Goal: Task Accomplishment & Management: Manage account settings

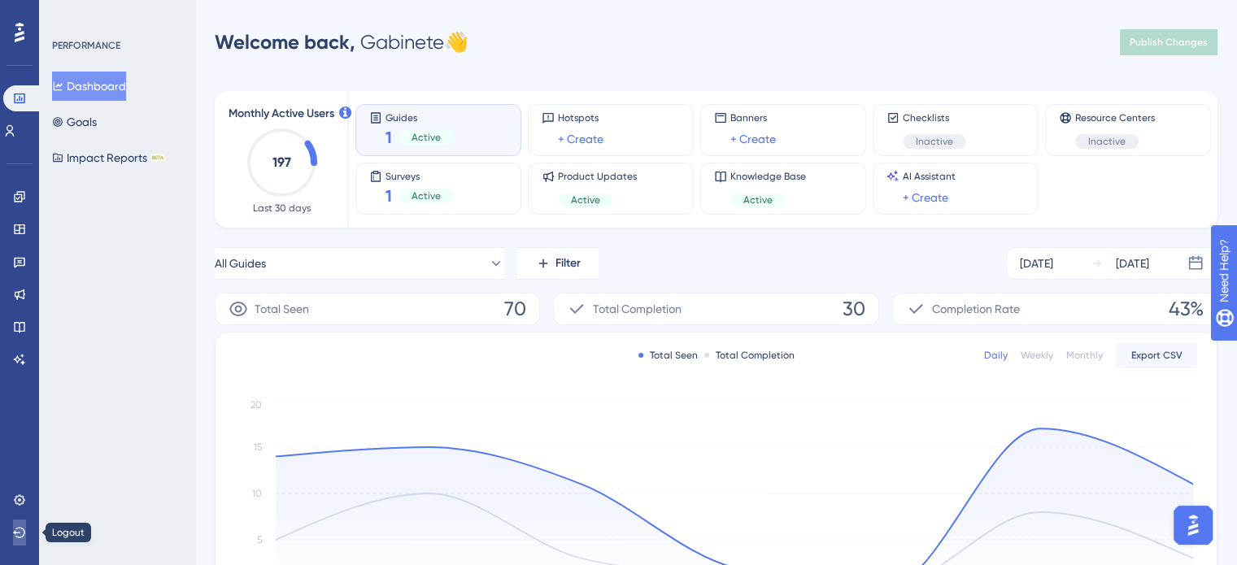
click at [20, 537] on icon at bounding box center [19, 532] width 12 height 11
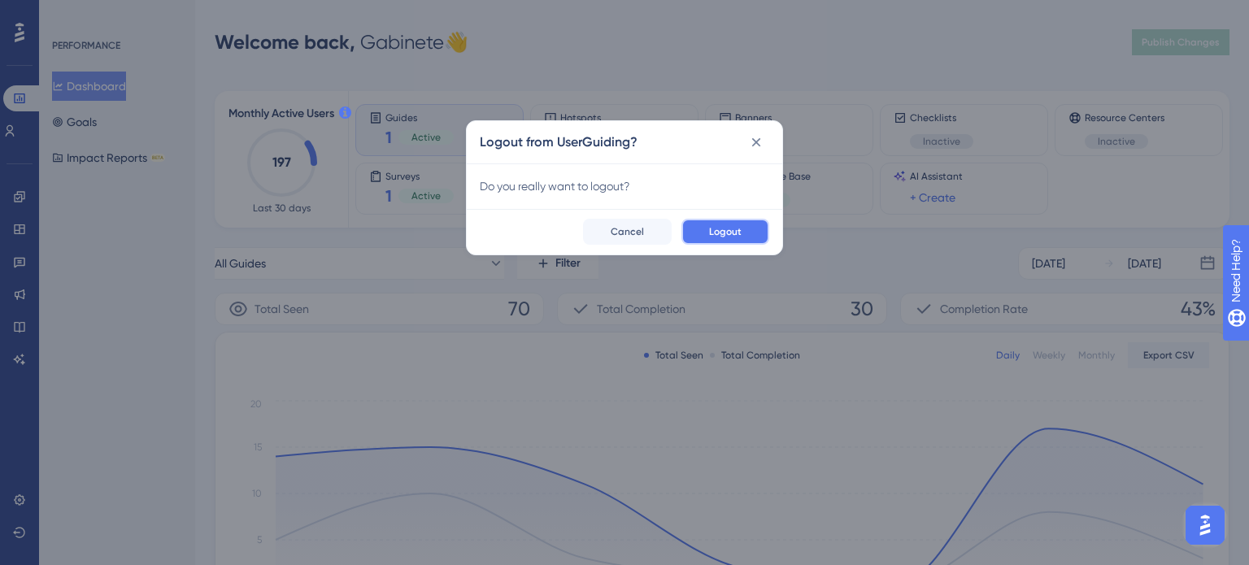
click at [759, 237] on button "Logout" at bounding box center [725, 232] width 88 height 26
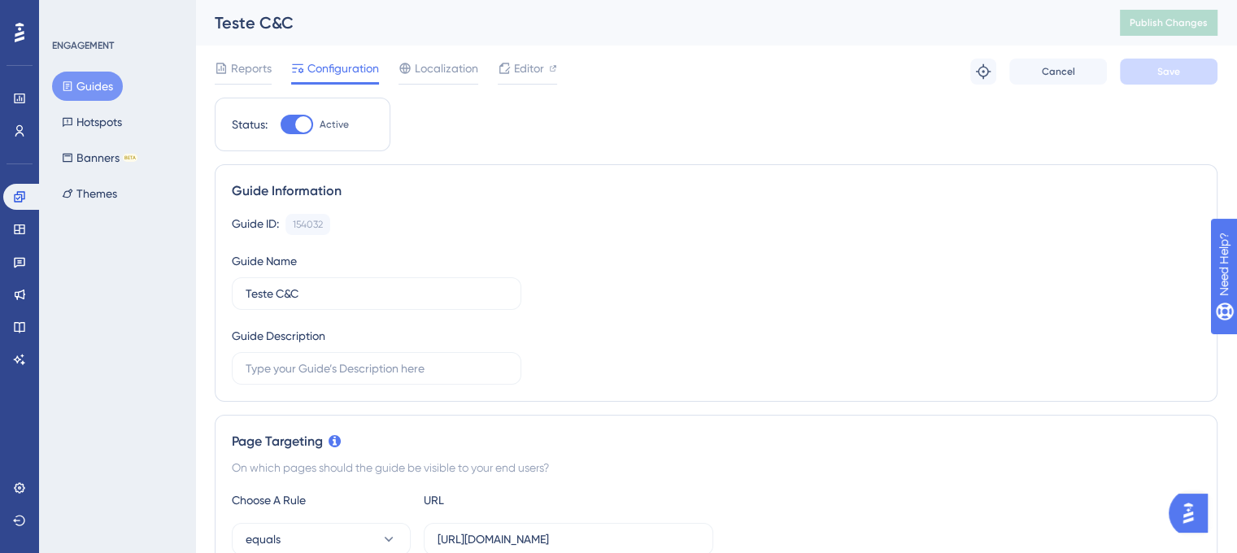
click at [296, 128] on div at bounding box center [303, 124] width 16 height 16
click at [280, 125] on input "Active" at bounding box center [280, 124] width 1 height 1
checkbox input "false"
click at [1174, 74] on span "Save" at bounding box center [1168, 71] width 23 height 13
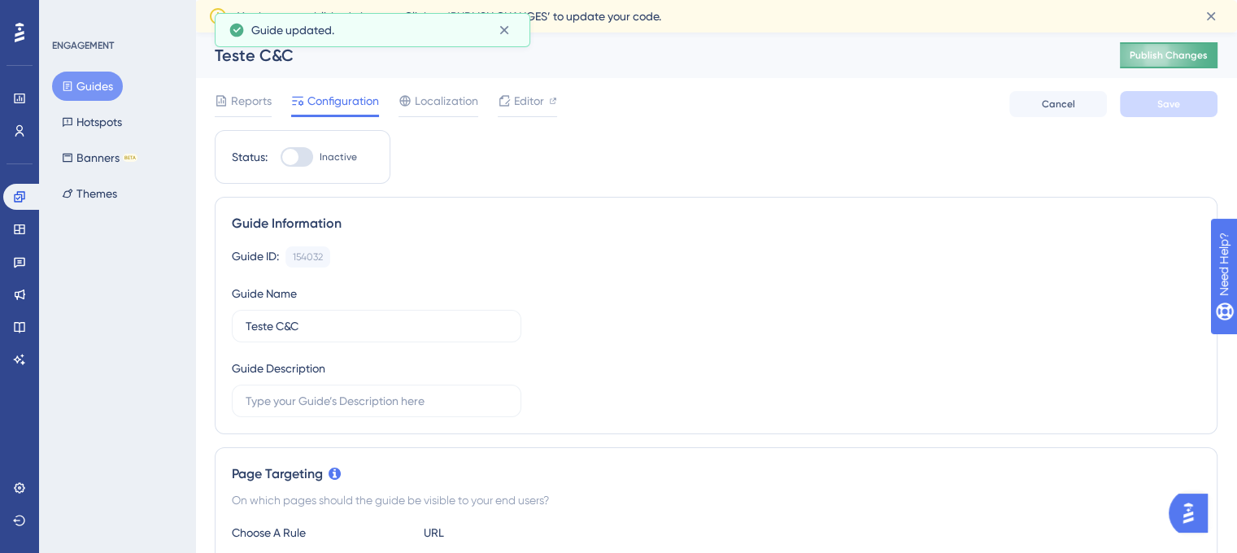
click at [1187, 57] on span "Publish Changes" at bounding box center [1168, 55] width 78 height 13
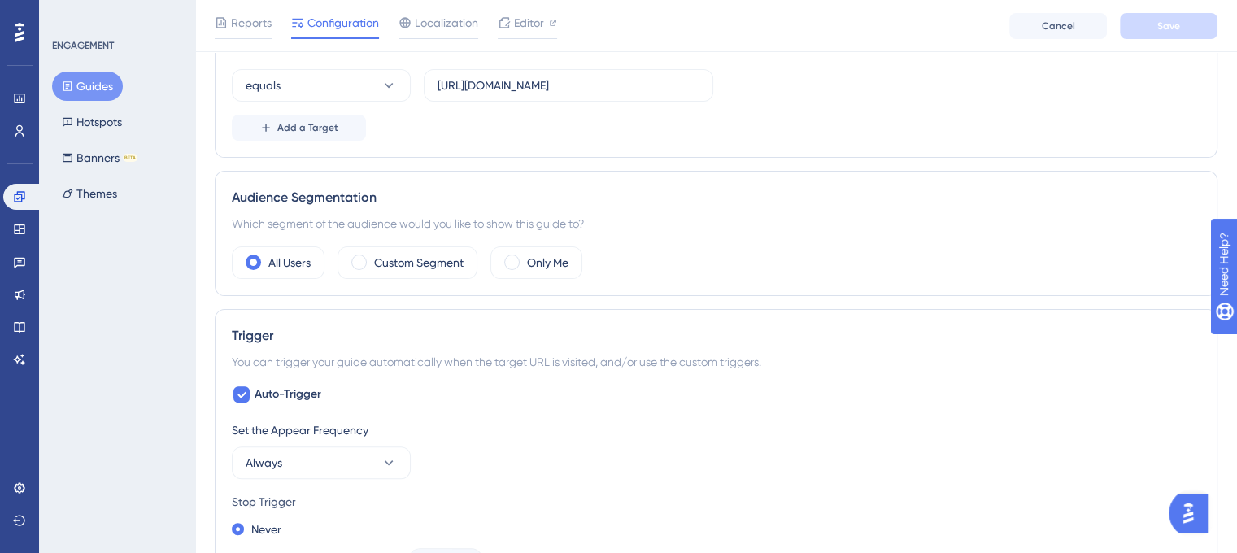
scroll to position [325, 0]
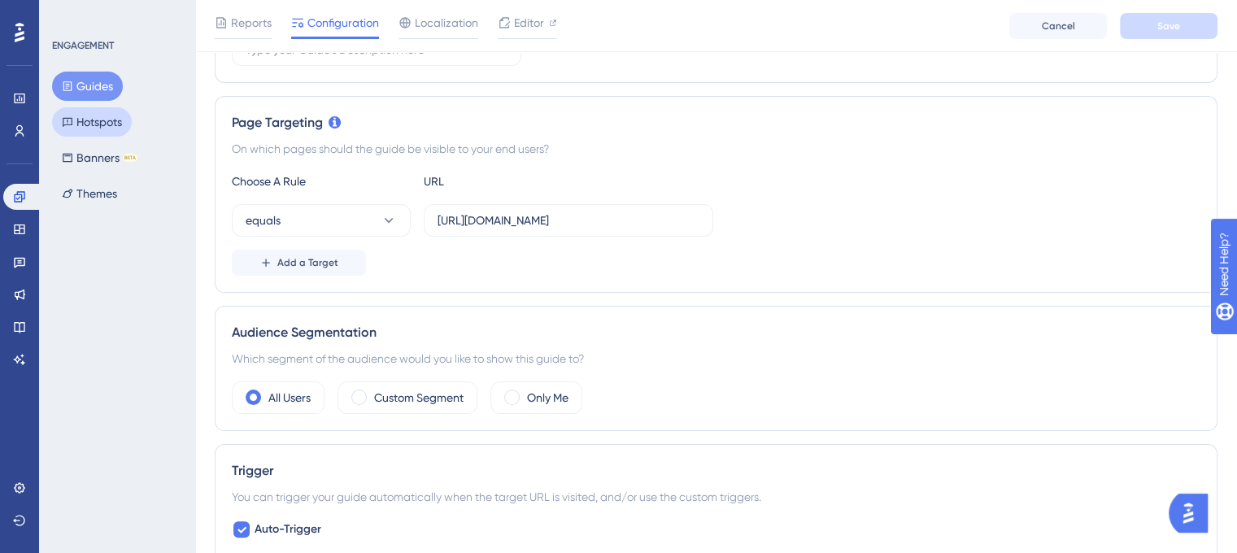
click at [74, 121] on button "Hotspots" at bounding box center [92, 121] width 80 height 29
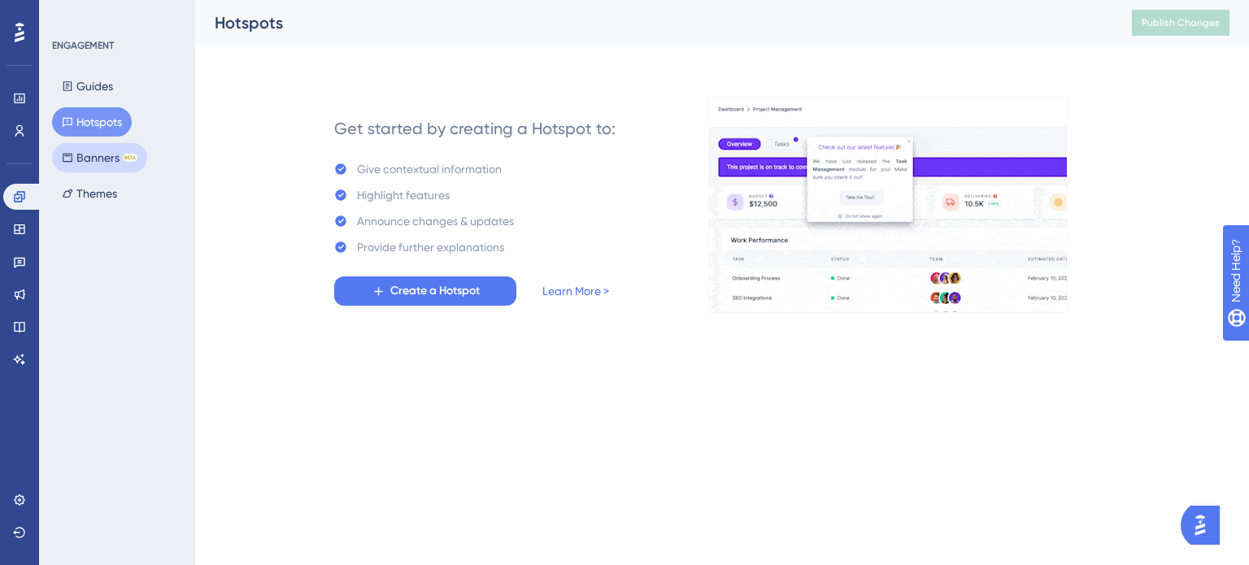
click at [93, 163] on button "Banners BETA" at bounding box center [99, 157] width 95 height 29
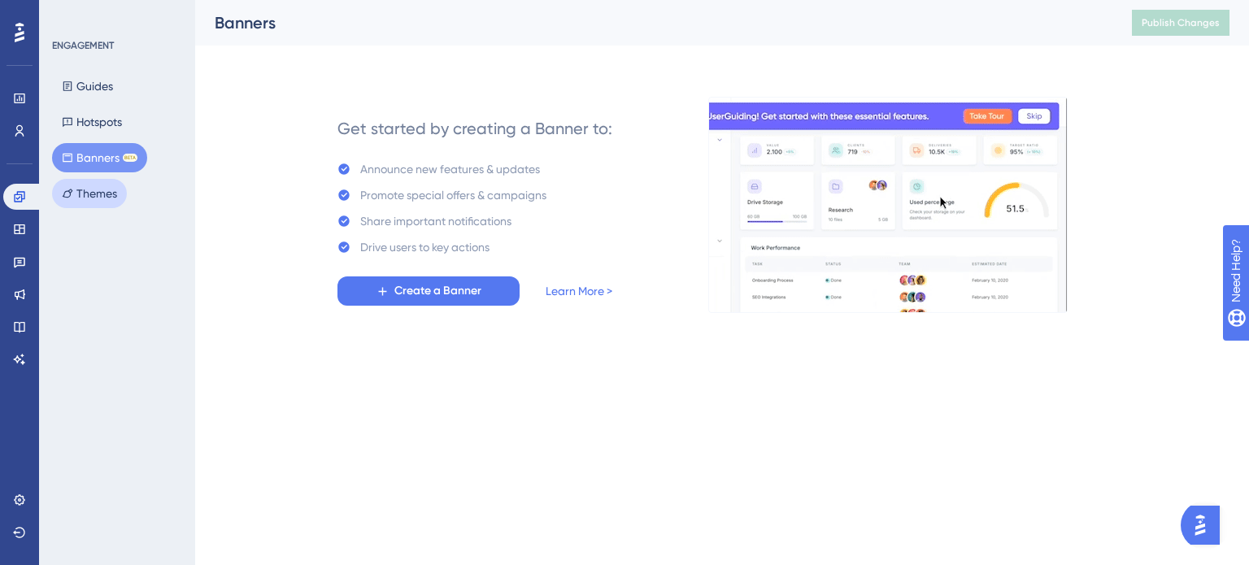
click at [91, 206] on button "Themes" at bounding box center [89, 193] width 75 height 29
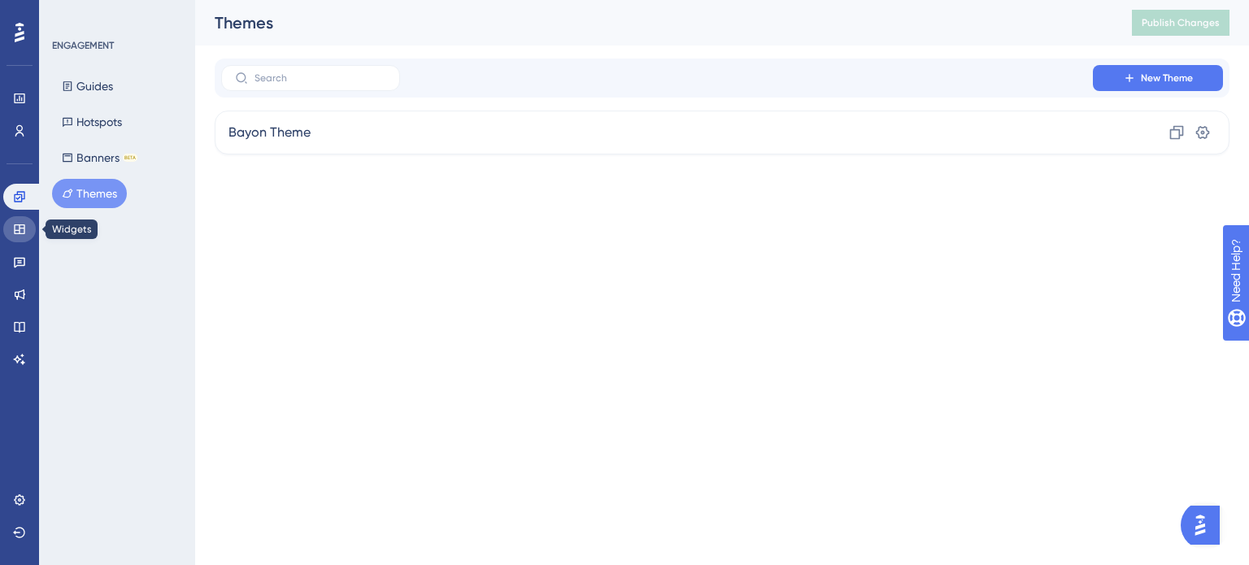
click at [21, 239] on link at bounding box center [19, 229] width 33 height 26
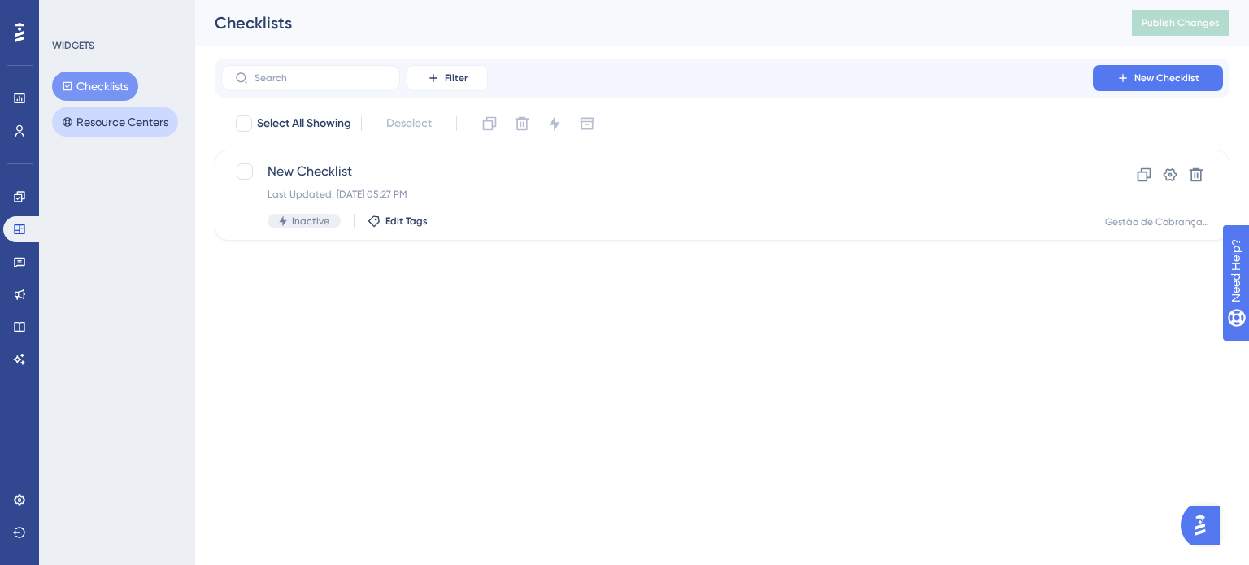
click at [102, 120] on button "Resource Centers" at bounding box center [115, 121] width 126 height 29
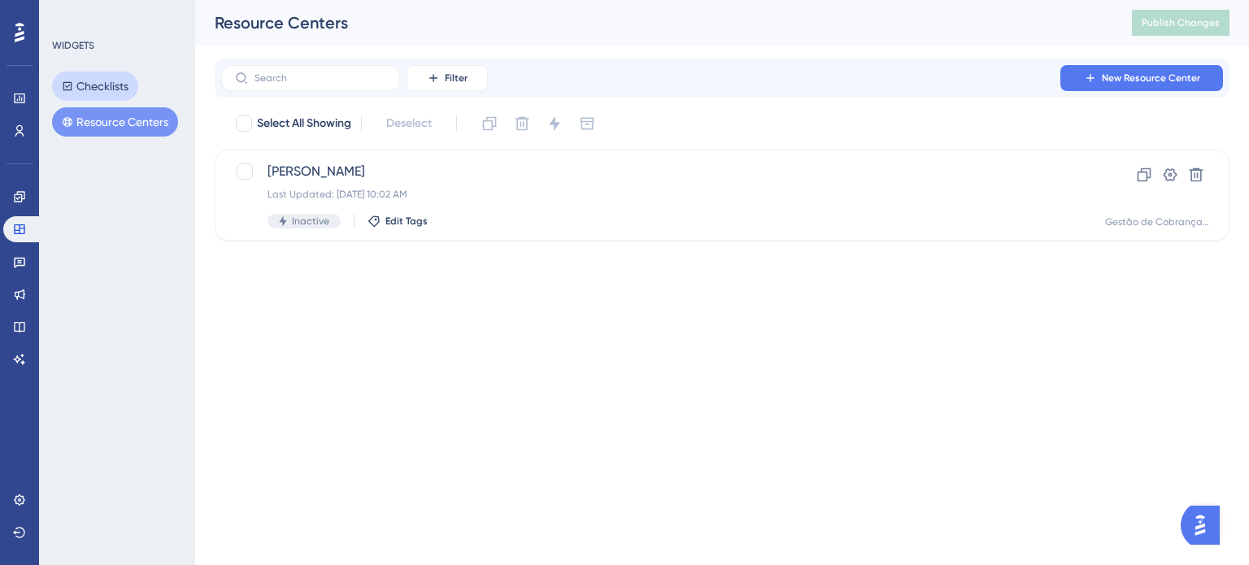
click at [101, 93] on button "Checklists" at bounding box center [95, 86] width 86 height 29
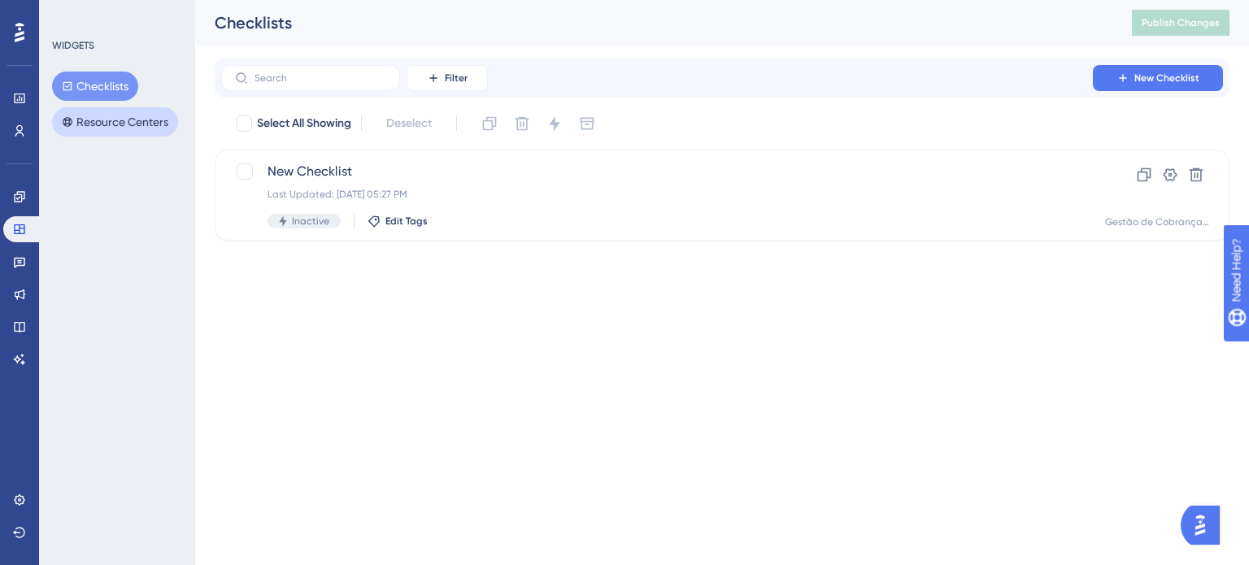
click at [100, 120] on button "Resource Centers" at bounding box center [115, 121] width 126 height 29
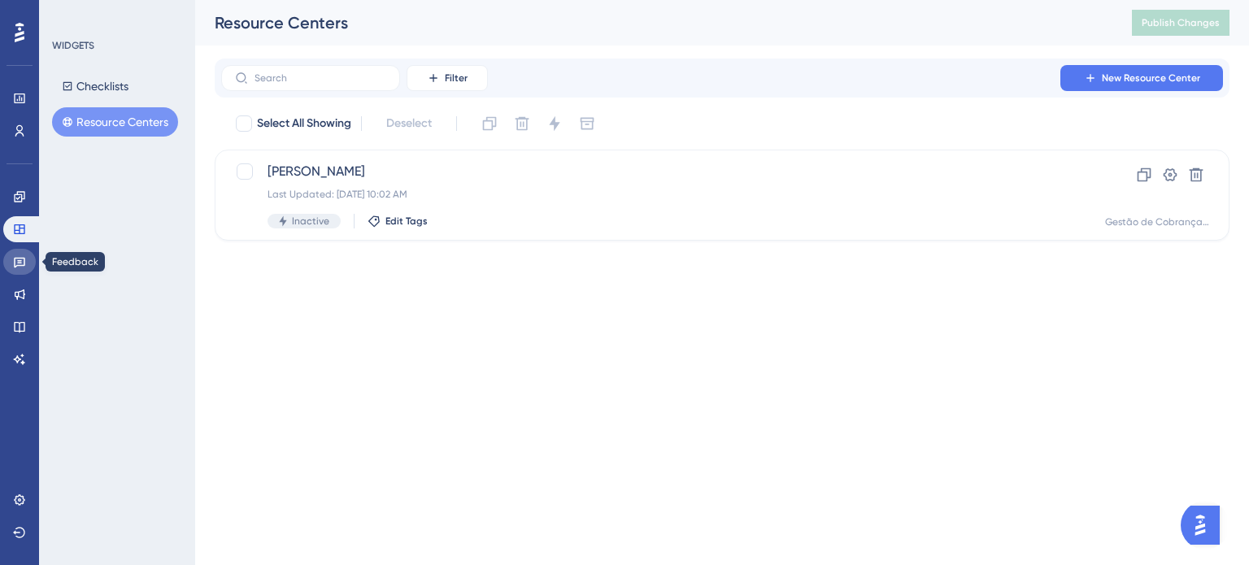
click at [25, 261] on icon at bounding box center [19, 261] width 13 height 13
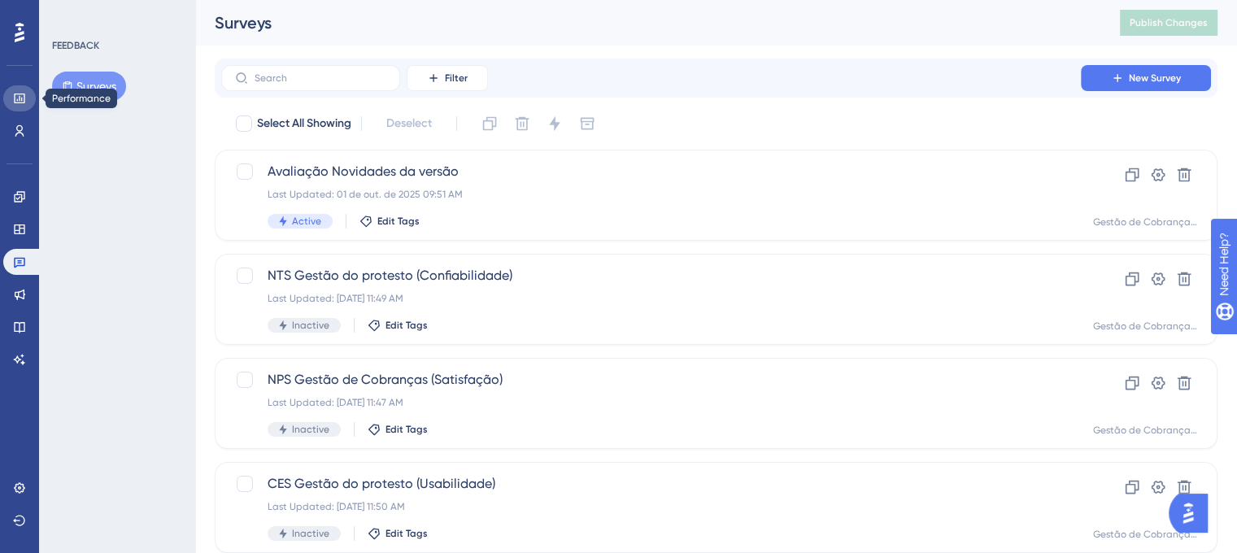
click at [24, 94] on icon at bounding box center [19, 98] width 11 height 10
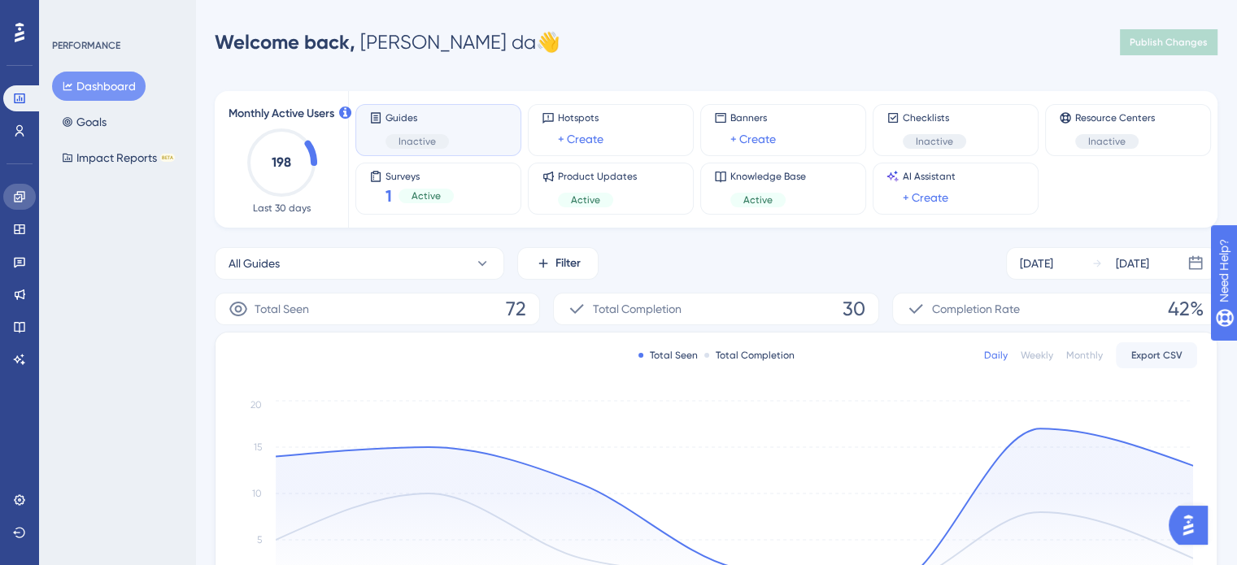
click at [23, 202] on icon at bounding box center [19, 196] width 13 height 13
